Goal: Information Seeking & Learning: Learn about a topic

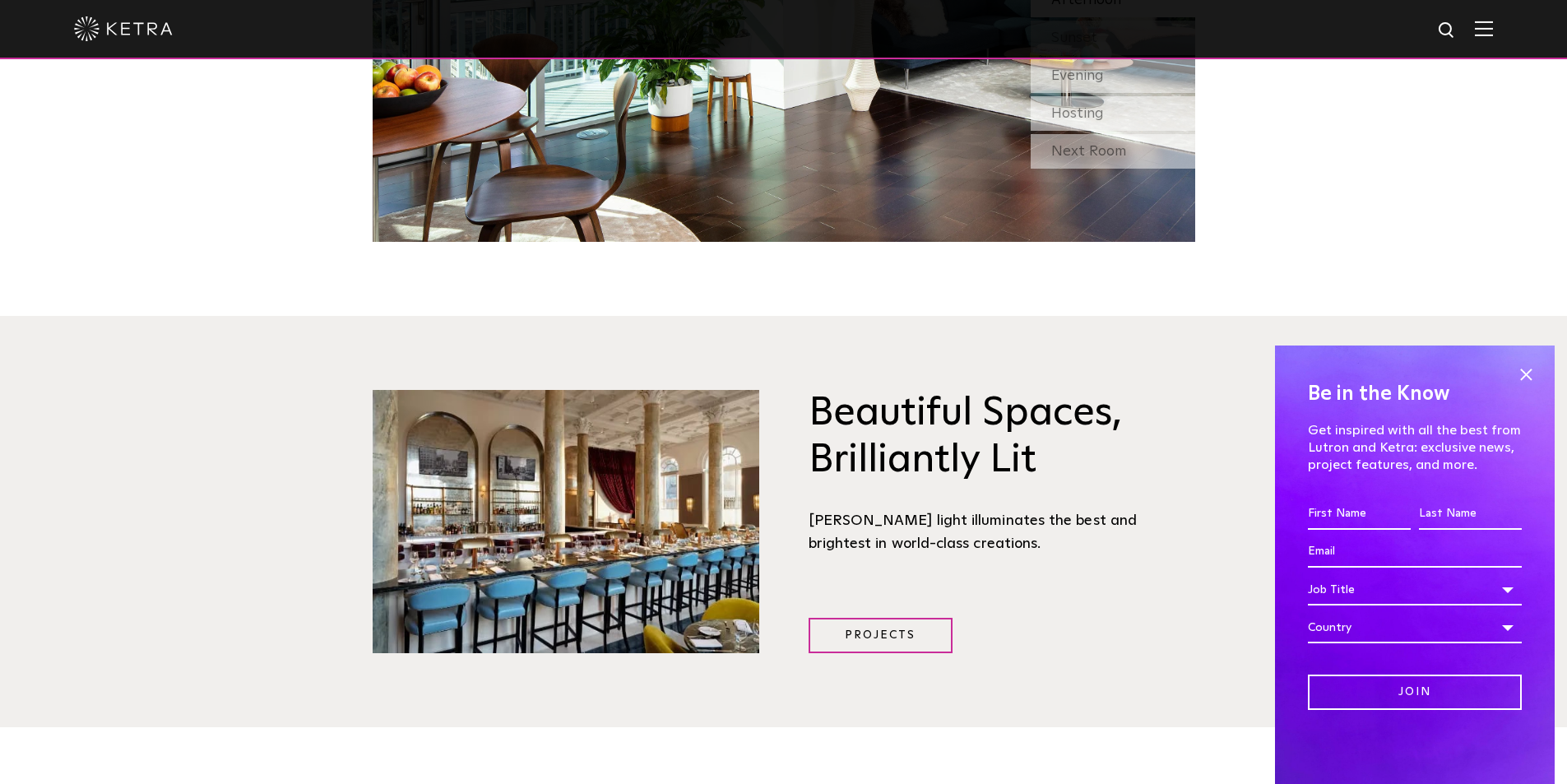
scroll to position [2302, 0]
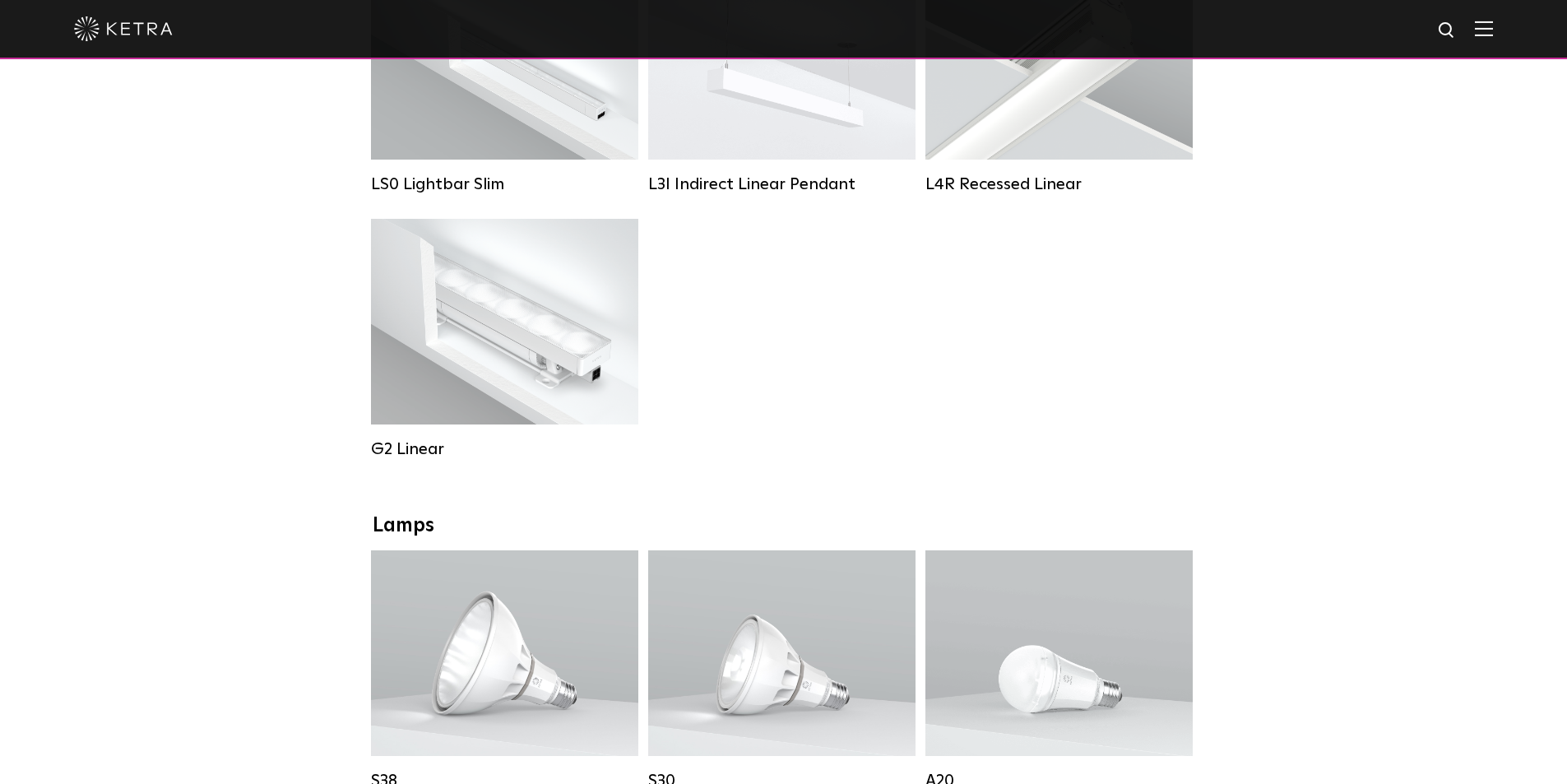
scroll to position [987, 0]
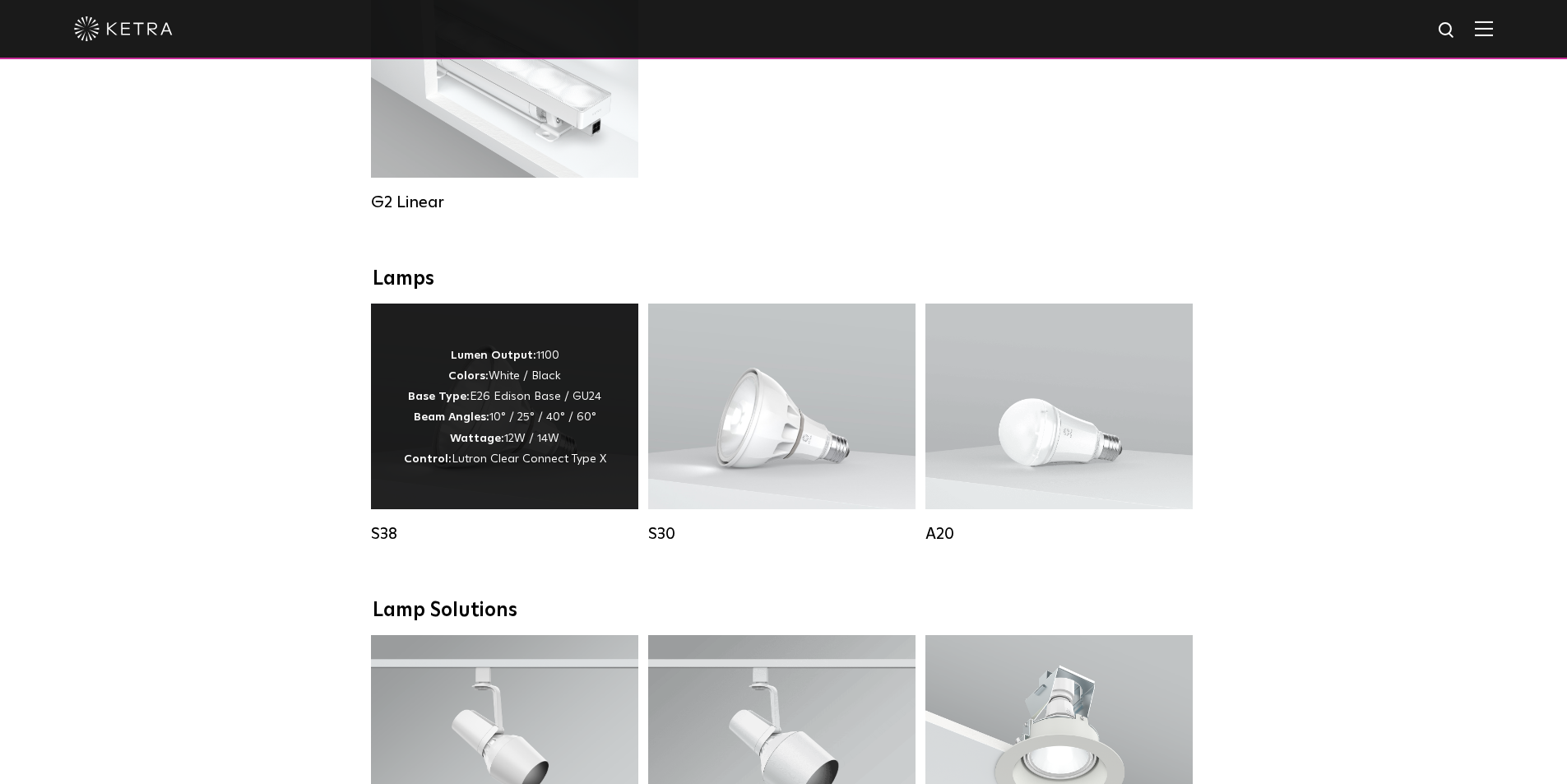
click at [533, 494] on div "Lumen Output: 1100 Colors: White / Black Base Type: E26 Edison Base / GU24 Beam…" at bounding box center [504, 406] width 267 height 205
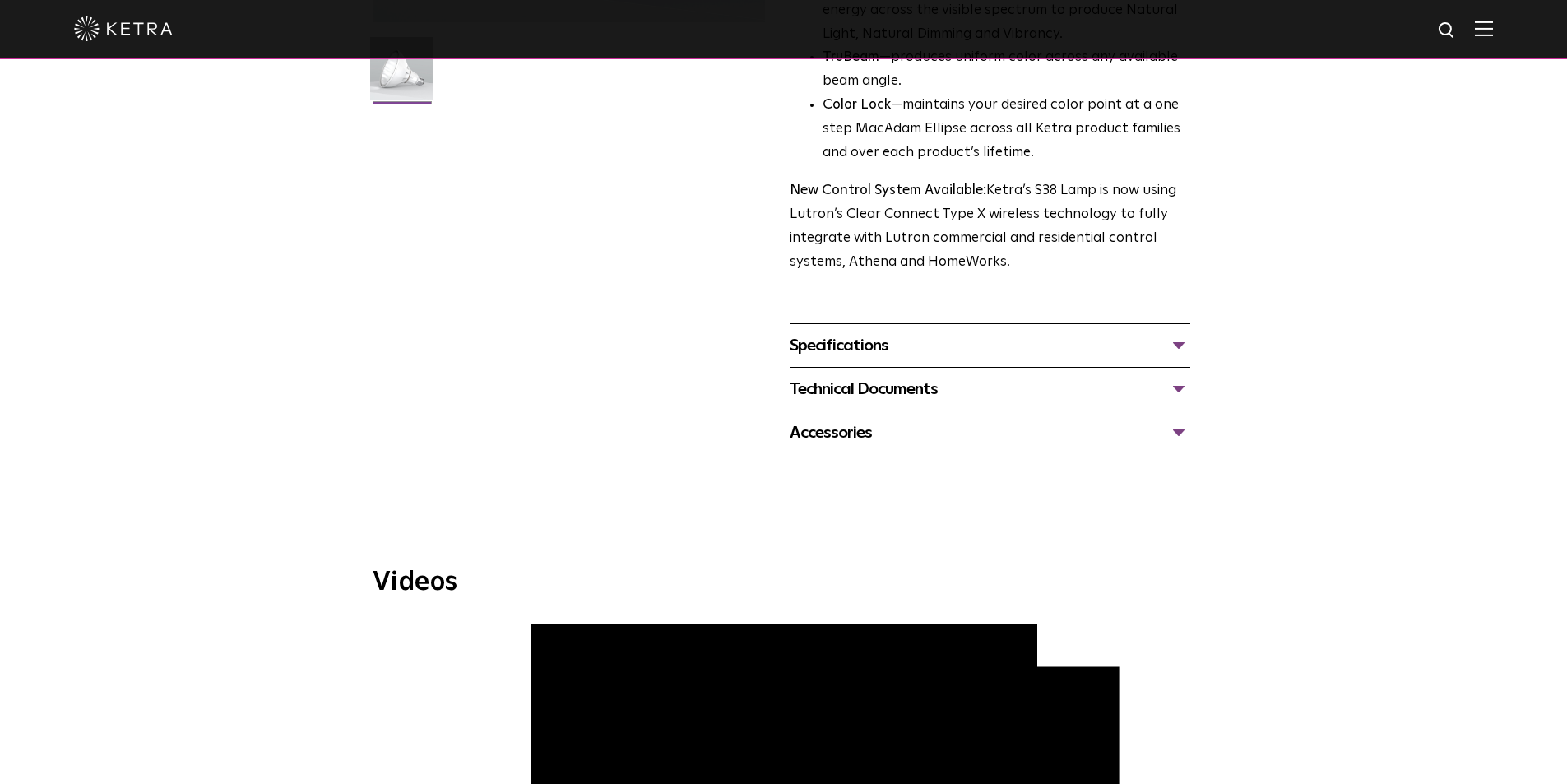
scroll to position [493, 0]
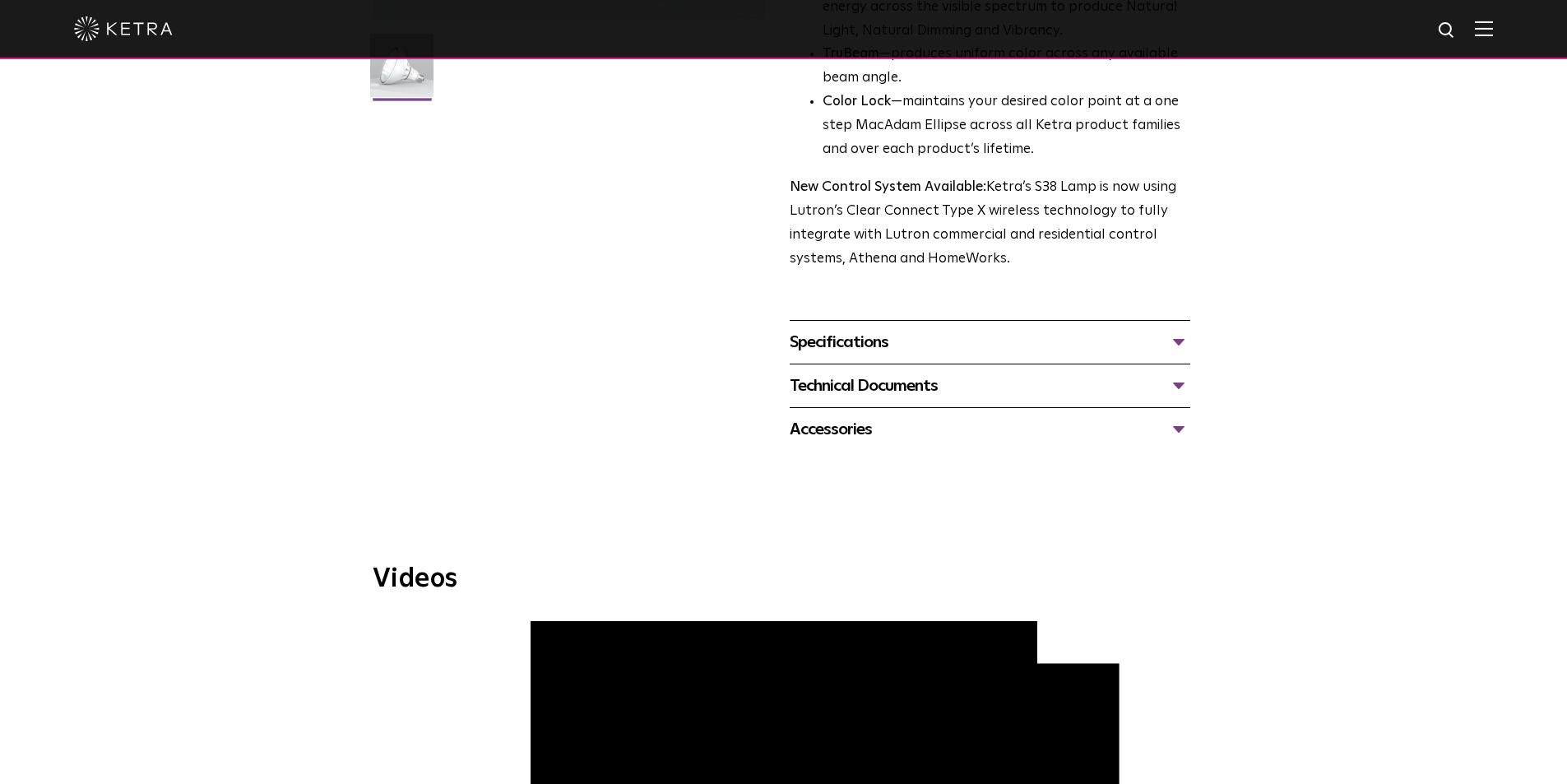
click at [1015, 333] on div "Specifications" at bounding box center [990, 341] width 401 height 26
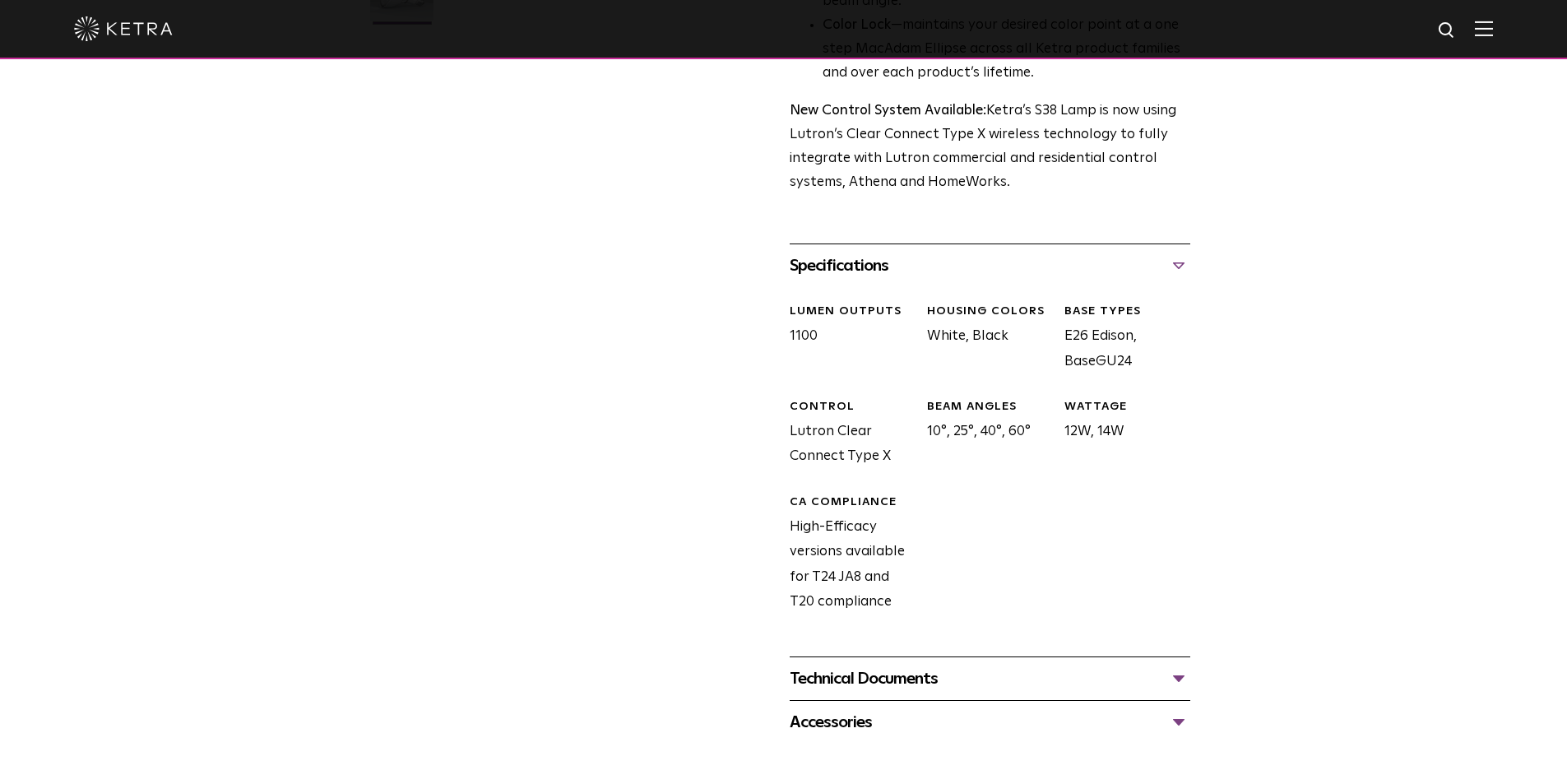
scroll to position [658, 0]
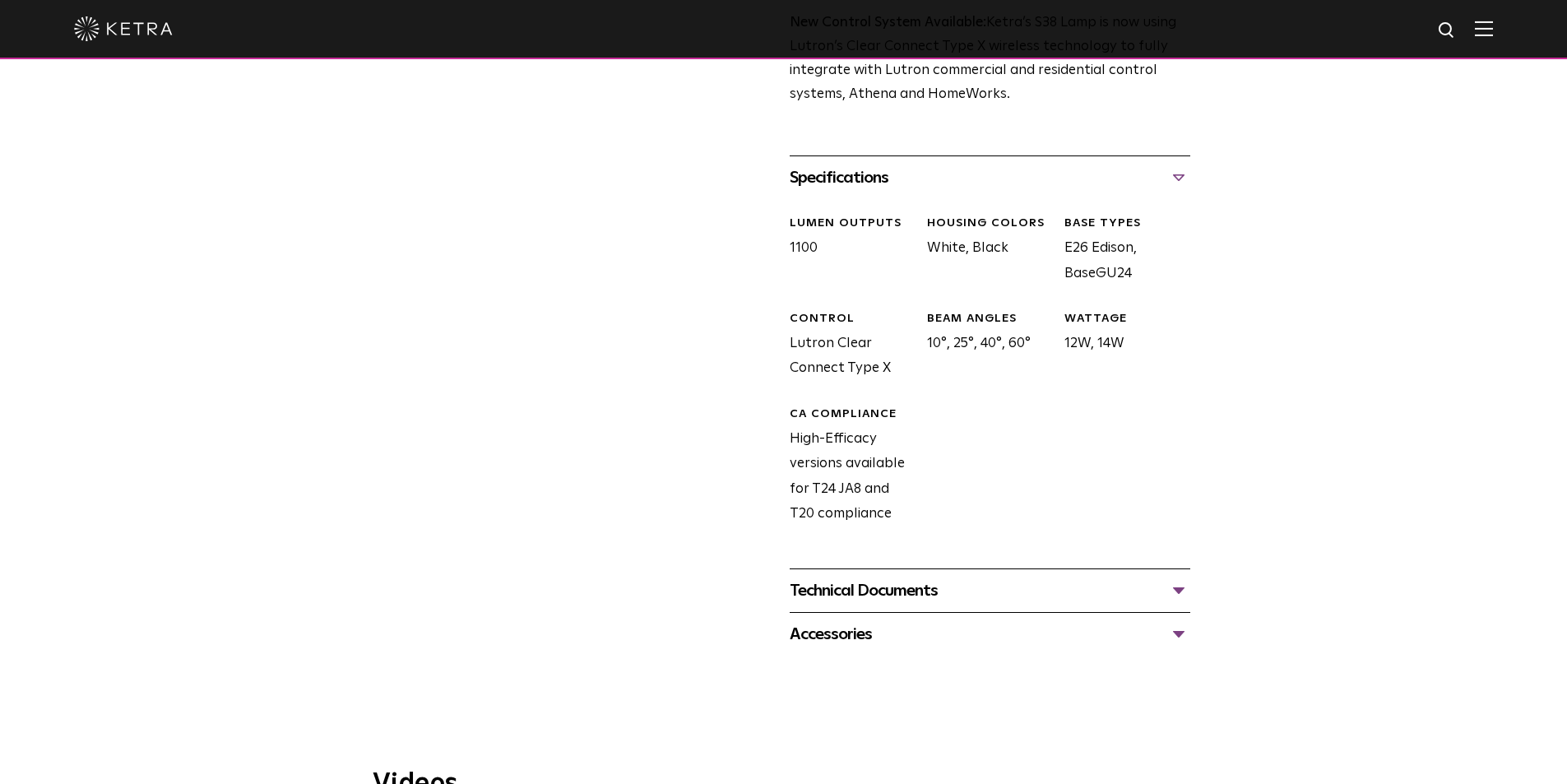
click at [1146, 596] on div "Technical Documents" at bounding box center [990, 590] width 401 height 26
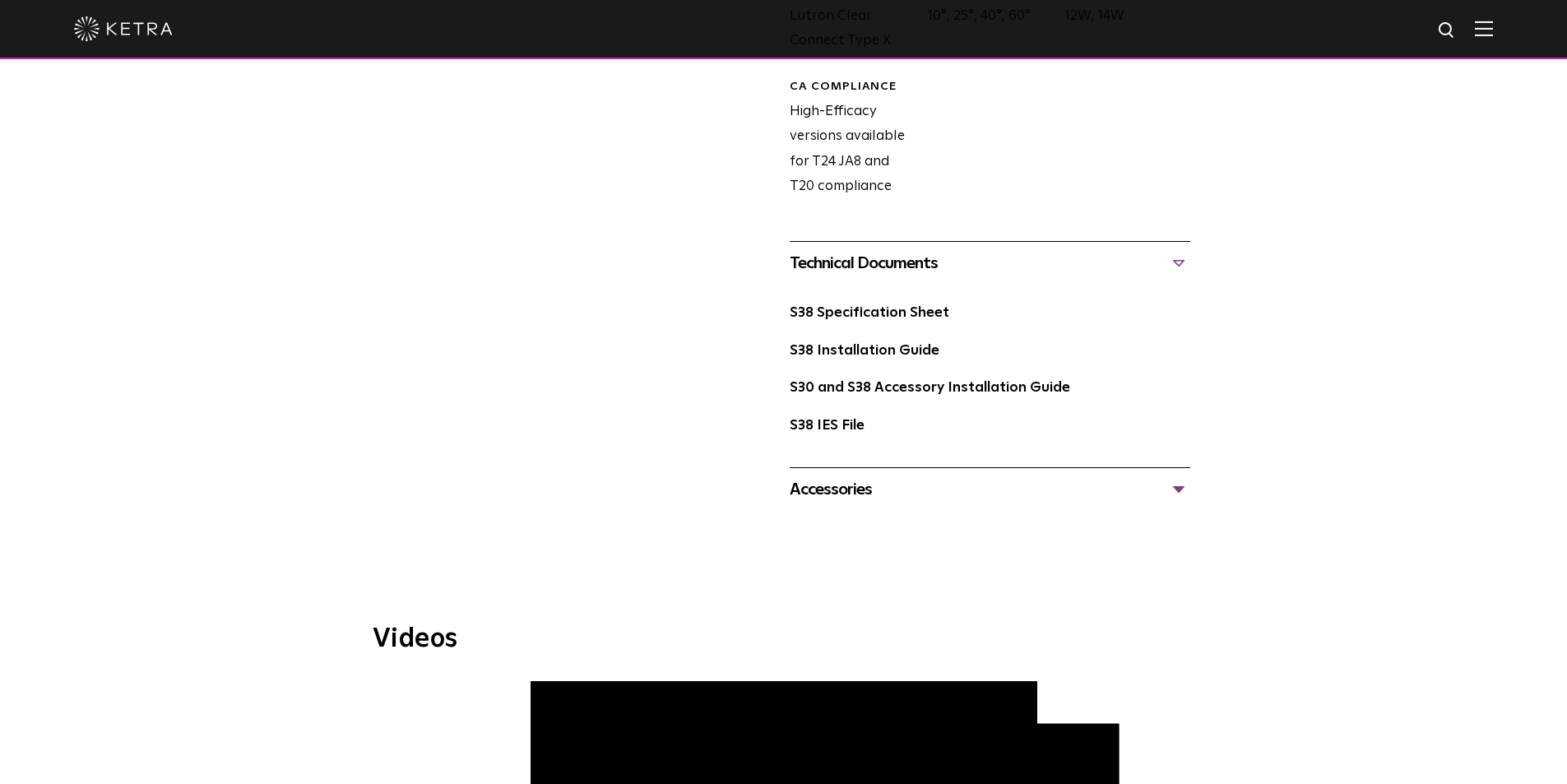
scroll to position [987, 0]
